Goal: Find specific page/section: Find specific page/section

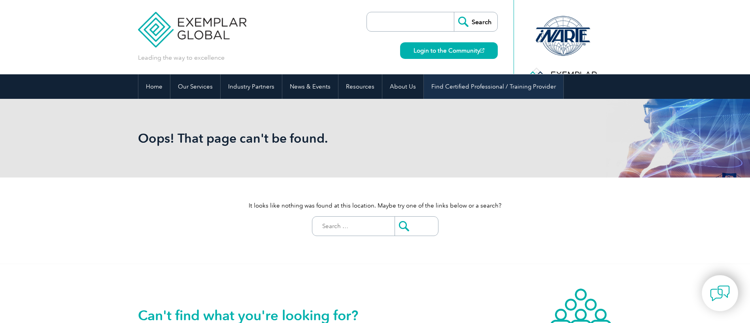
click at [500, 92] on link "Find Certified Professional / Training Provider" at bounding box center [494, 86] width 140 height 25
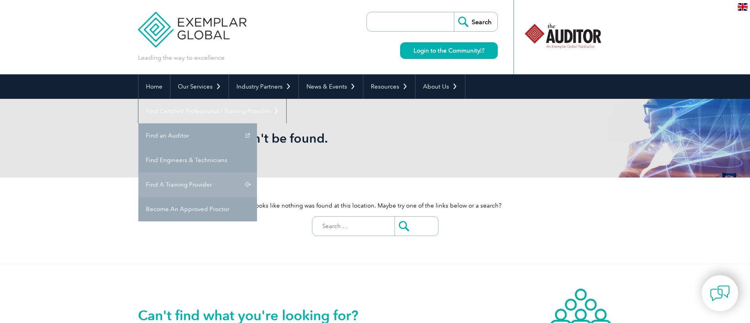
click at [257, 172] on link "Find A Training Provider" at bounding box center [197, 184] width 119 height 25
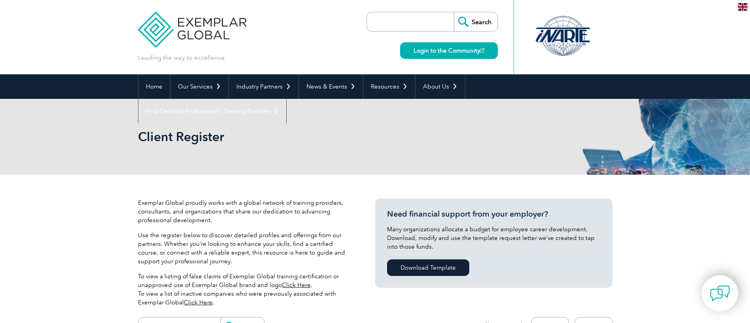
click at [458, 168] on div "Client Register" at bounding box center [375, 137] width 474 height 76
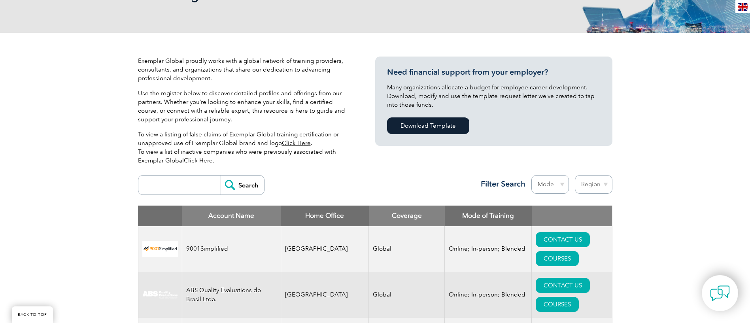
scroll to position [158, 0]
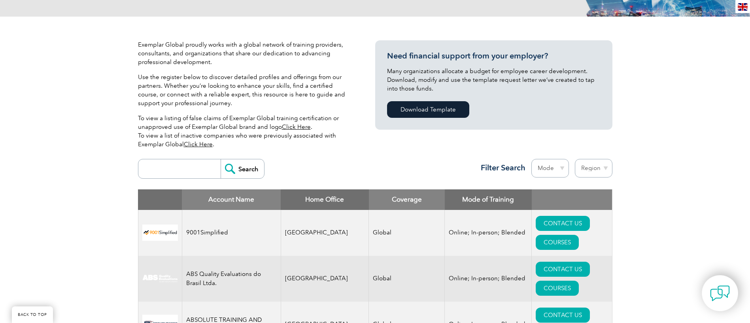
click at [182, 181] on div "Search Region Australia Bahrain Bangladesh Brazil Canada Colombia Dominican Rep…" at bounding box center [375, 172] width 474 height 34
click at [177, 172] on input "search" at bounding box center [181, 168] width 78 height 19
paste input "infocerts"
type input "infocerts"
click at [240, 166] on input "Search" at bounding box center [242, 168] width 43 height 19
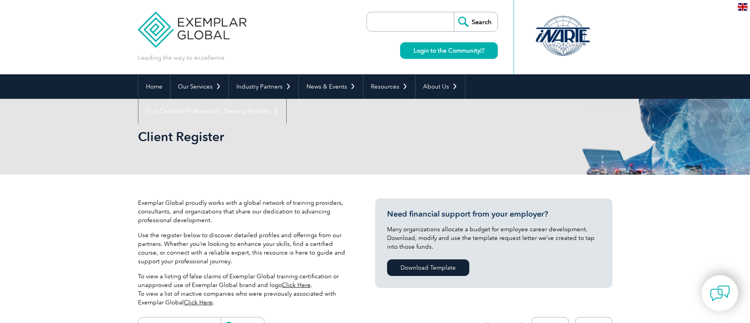
scroll to position [119, 0]
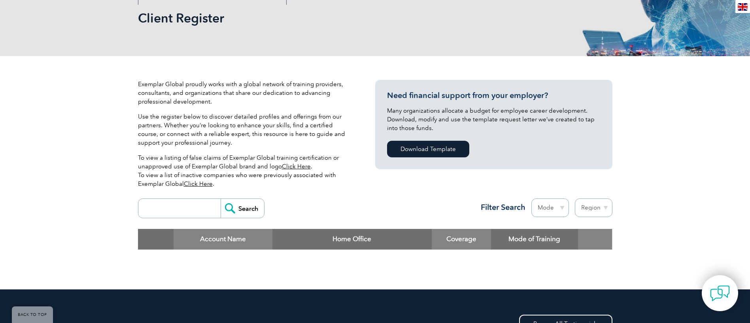
click at [169, 208] on input "search" at bounding box center [181, 208] width 78 height 19
paste input "infocerts"
type input "infocerts"
click at [232, 206] on input "Search" at bounding box center [242, 208] width 43 height 19
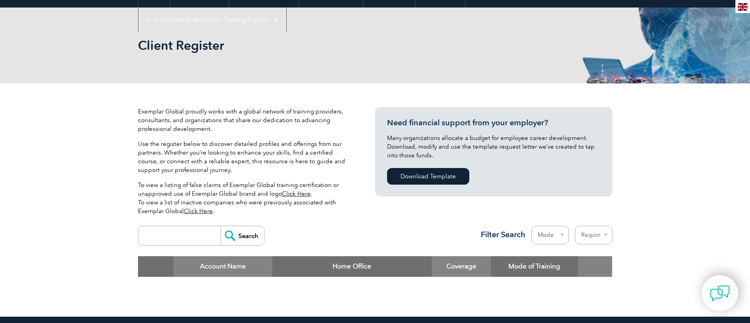
scroll to position [237, 0]
